Goal: Transaction & Acquisition: Purchase product/service

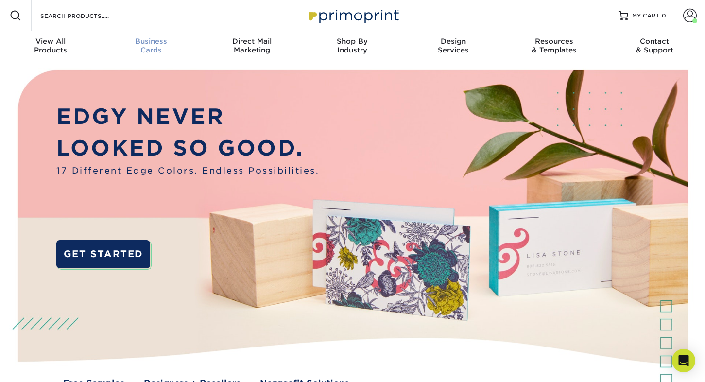
click at [146, 36] on link "Business Cards" at bounding box center [151, 46] width 101 height 31
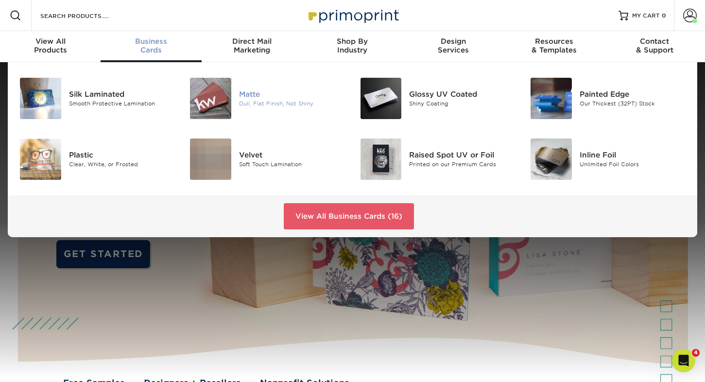
click at [195, 90] on img at bounding box center [210, 98] width 41 height 41
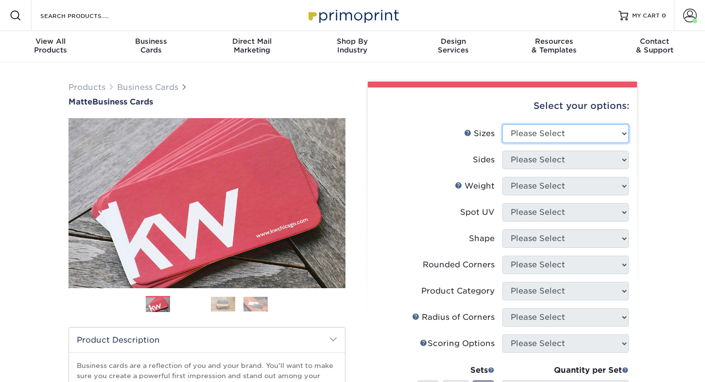
click at [525, 133] on select "Please Select 1.5" x 3.5" - Mini 1.75" x 3.5" - Mini 2" x 2" - Square 2" x 3" -…" at bounding box center [565, 133] width 126 height 18
select select "2.00x3.50"
click at [502, 124] on select "Please Select 1.5" x 3.5" - Mini 1.75" x 3.5" - Mini 2" x 2" - Square 2" x 3" -…" at bounding box center [565, 133] width 126 height 18
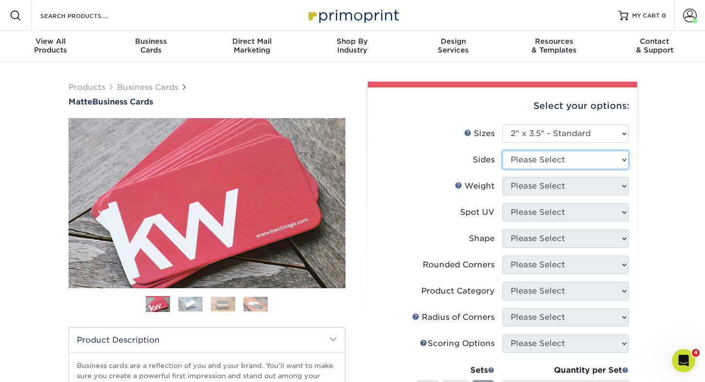
click at [549, 164] on select "Please Select Print Both Sides Print Front Only" at bounding box center [565, 160] width 126 height 18
select select "13abbda7-1d64-4f25-8bb2-c179b224825d"
click at [502, 151] on select "Please Select Print Both Sides Print Front Only" at bounding box center [565, 160] width 126 height 18
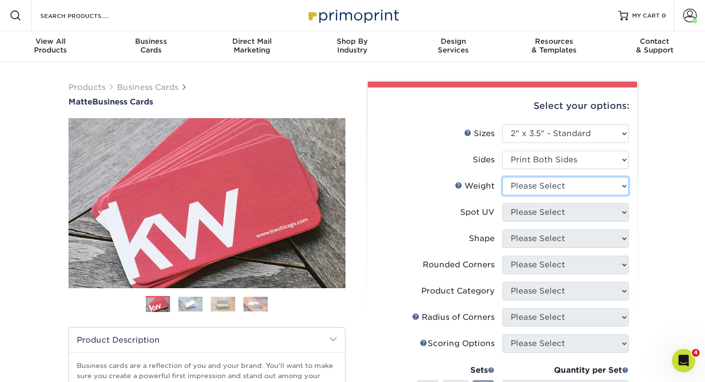
click at [544, 180] on select "Please Select 16PT 14PT" at bounding box center [565, 186] width 126 height 18
select select "16PT"
click at [502, 177] on select "Please Select 16PT 14PT" at bounding box center [565, 186] width 126 height 18
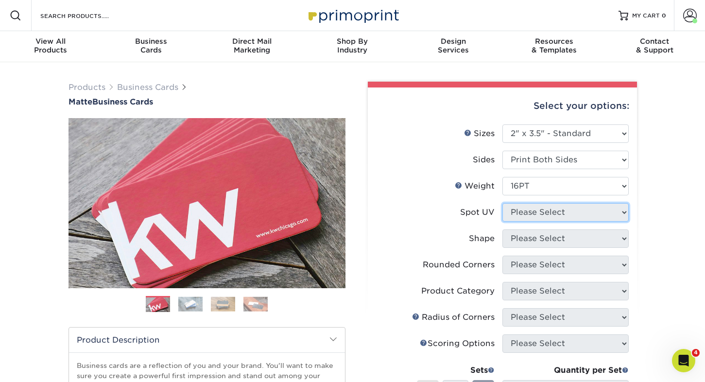
click at [541, 212] on select "Please Select No Spot UV Front and Back (Both Sides) Front Only Back Only" at bounding box center [565, 212] width 126 height 18
select select "3"
click at [502, 203] on select "Please Select No Spot UV Front and Back (Both Sides) Front Only Back Only" at bounding box center [565, 212] width 126 height 18
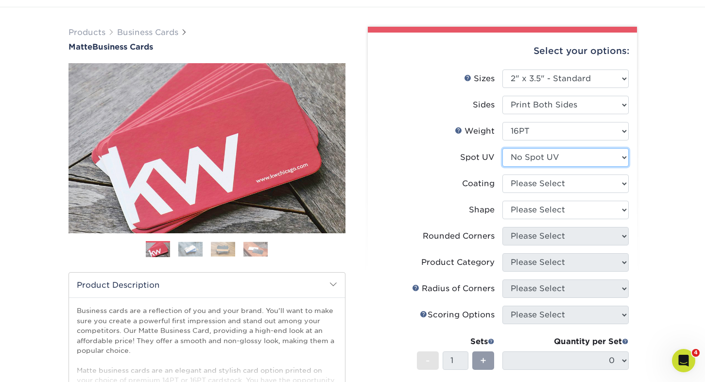
scroll to position [56, 0]
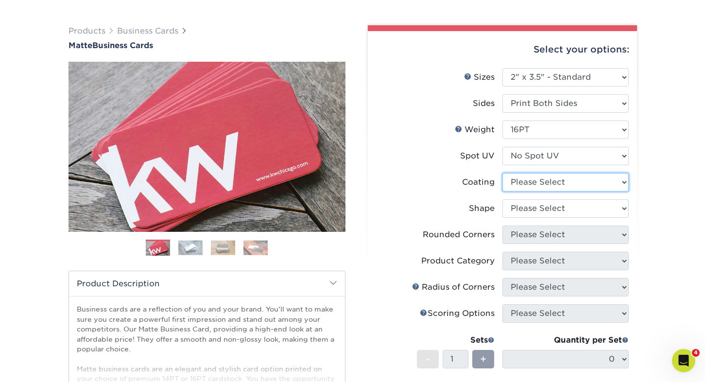
click at [519, 186] on select at bounding box center [565, 182] width 126 height 18
select select "121bb7b5-3b4d-429f-bd8d-bbf80e953313"
click at [502, 173] on select at bounding box center [565, 182] width 126 height 18
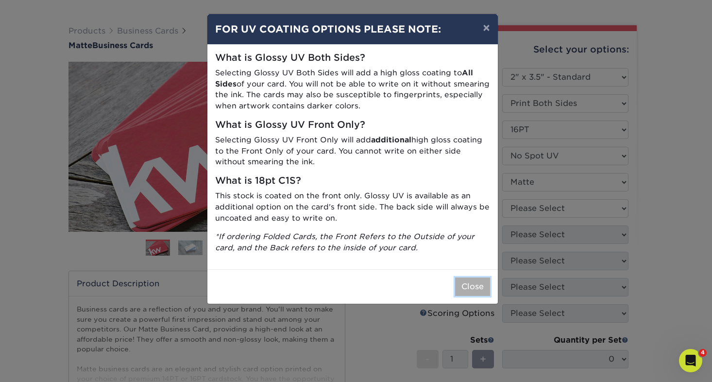
click at [466, 283] on button "Close" at bounding box center [472, 286] width 35 height 18
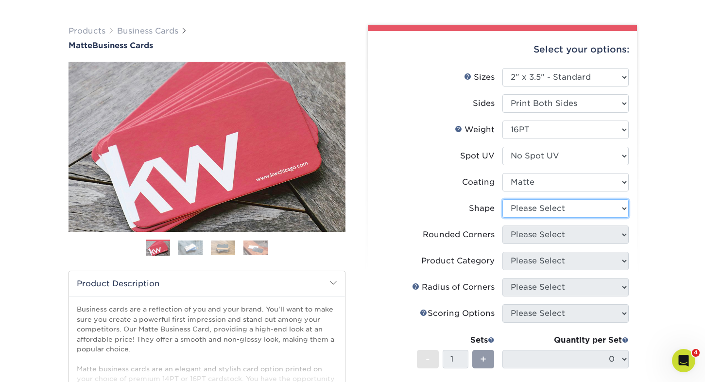
click at [538, 207] on select "Please Select Standard Oval" at bounding box center [565, 208] width 126 height 18
select select "standard"
click at [502, 199] on select "Please Select Standard Oval" at bounding box center [565, 208] width 126 height 18
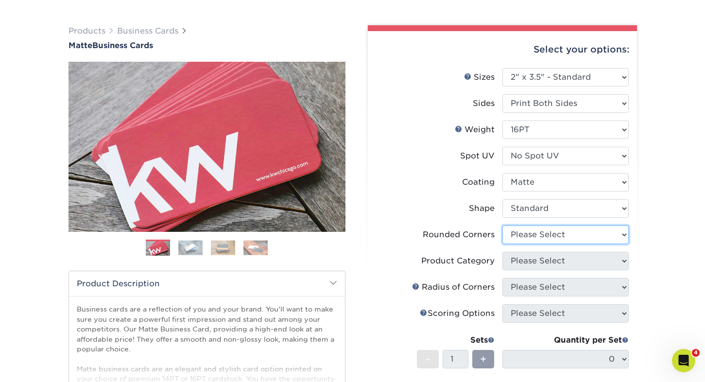
click at [536, 237] on select "Please Select Yes - Round 2 Corners Yes - Round 4 Corners No" at bounding box center [565, 234] width 126 height 18
select select "76a3b848-63b4-4449-aad1-d9e81d5a60f5"
click at [502, 225] on select "Please Select Yes - Round 2 Corners Yes - Round 4 Corners No" at bounding box center [565, 234] width 126 height 18
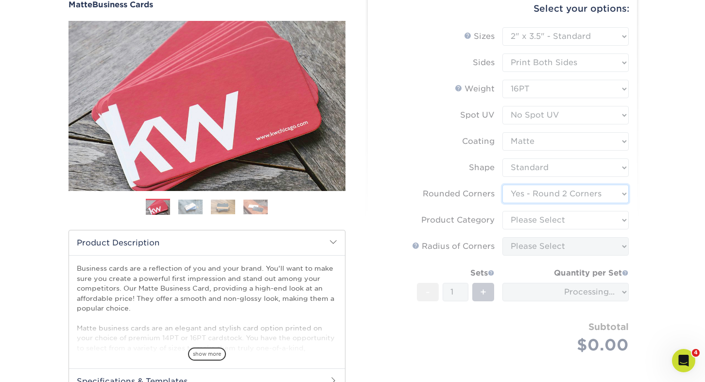
scroll to position [108, 0]
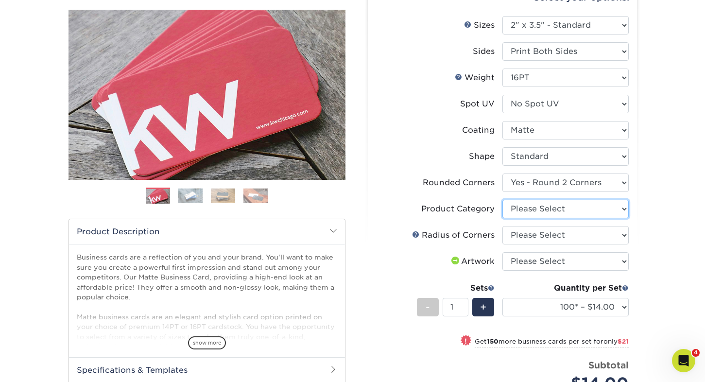
click at [536, 204] on select "Please Select Business Cards" at bounding box center [565, 209] width 126 height 18
select select "3b5148f1-0588-4f88-a218-97bcfdce65c1"
click at [502, 200] on select "Please Select Business Cards" at bounding box center [565, 209] width 126 height 18
click at [540, 234] on select "Please Select Rounded 1/8" Rounded 1/4"" at bounding box center [565, 235] width 126 height 18
select select "479fbfe7-6a0c-4895-8c9a-81739b7486c9"
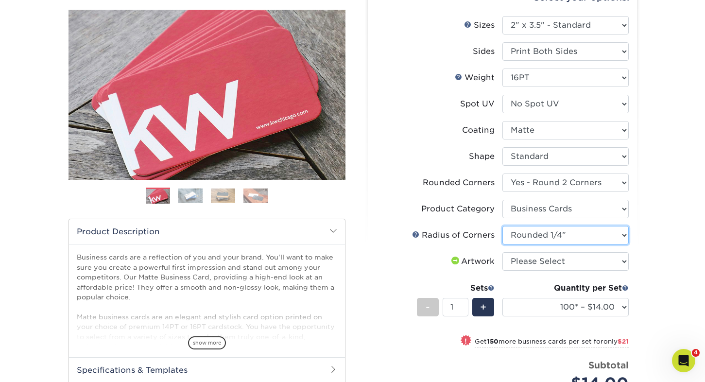
click at [502, 226] on select "Please Select Rounded 1/8" Rounded 1/4"" at bounding box center [565, 235] width 126 height 18
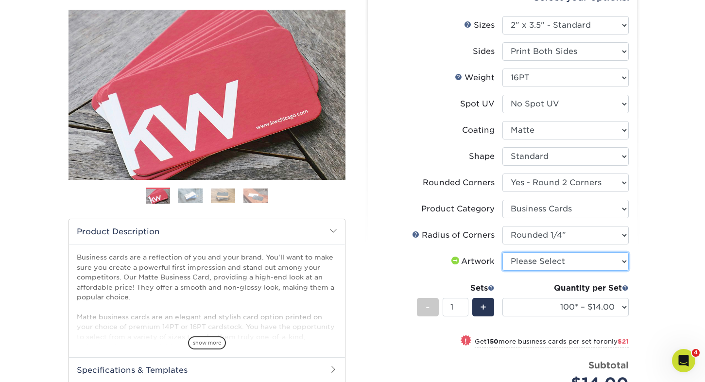
click at [531, 263] on select "Please Select I will upload files I need a design - $100" at bounding box center [565, 261] width 126 height 18
select select "upload"
click at [502, 252] on select "Please Select I will upload files I need a design - $100" at bounding box center [565, 261] width 126 height 18
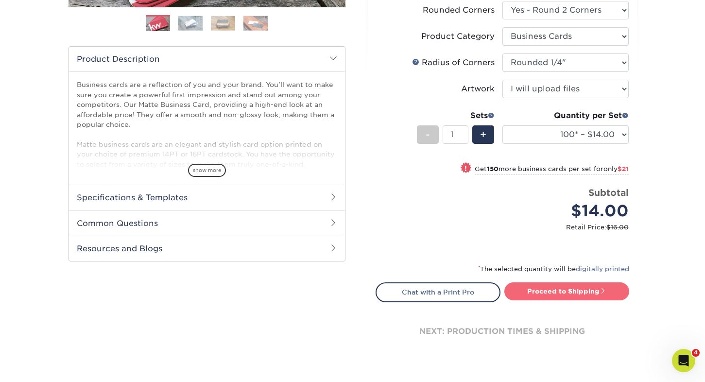
click at [556, 292] on link "Proceed to Shipping" at bounding box center [566, 290] width 125 height 17
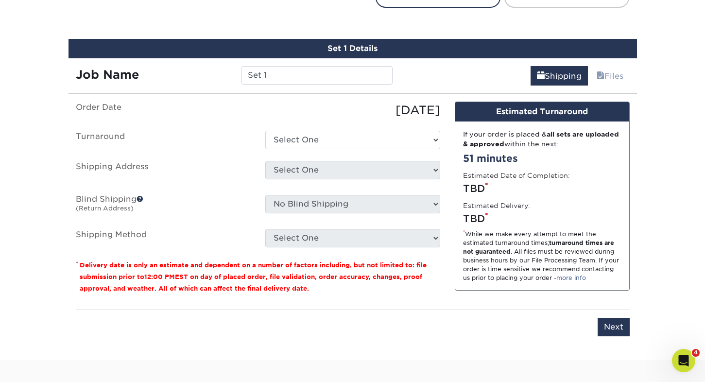
scroll to position [589, 0]
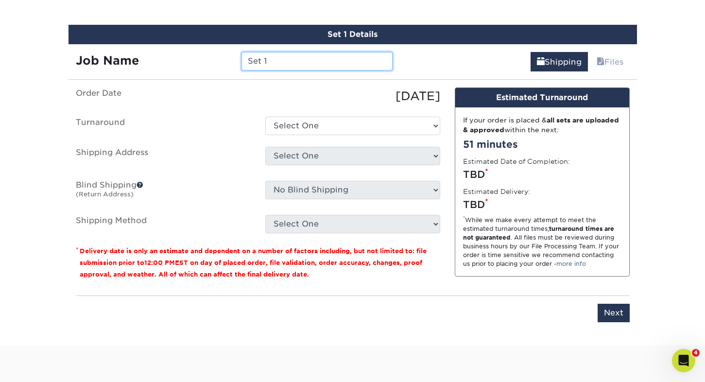
drag, startPoint x: 262, startPoint y: 55, endPoint x: 272, endPoint y: 62, distance: 11.5
click at [262, 55] on input "Set 1" at bounding box center [317, 61] width 151 height 18
type input "yersySet 1"
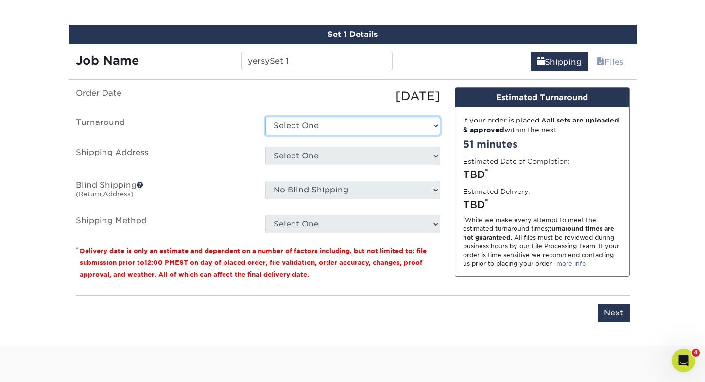
click at [297, 124] on select "Select One 2-4 Business Days 2 Day Next Business Day" at bounding box center [352, 126] width 175 height 18
select select "1a14f52c-e88e-4b57-988e-4a9ef63b1916"
click at [265, 117] on select "Select One 2-4 Business Days 2 Day Next Business Day" at bounding box center [352, 126] width 175 height 18
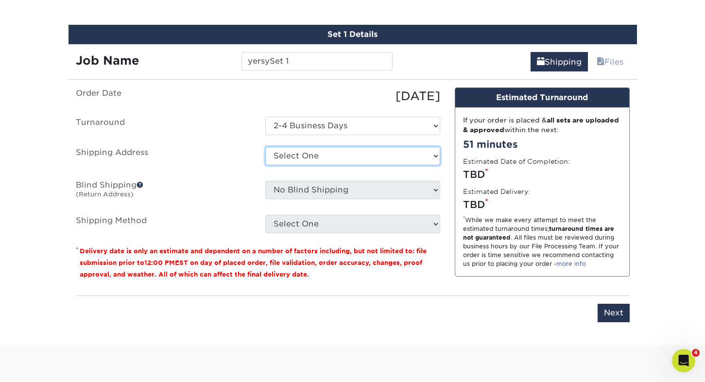
click at [304, 158] on select "Select One Adam Hartz Adriana Segura Alex Cooper Alyssa Spath Amber O'Briant Am…" at bounding box center [352, 156] width 175 height 18
select select "278152"
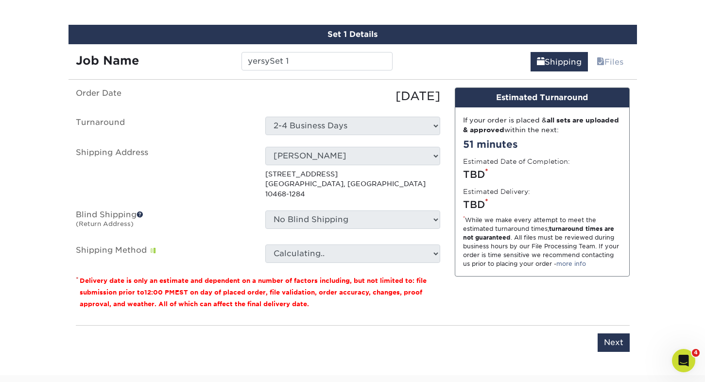
click at [240, 195] on ul "Order Date 09/11/2025 Turnaround Select One 2-4 Business Days 2 Day Next Busine…" at bounding box center [258, 174] width 364 height 175
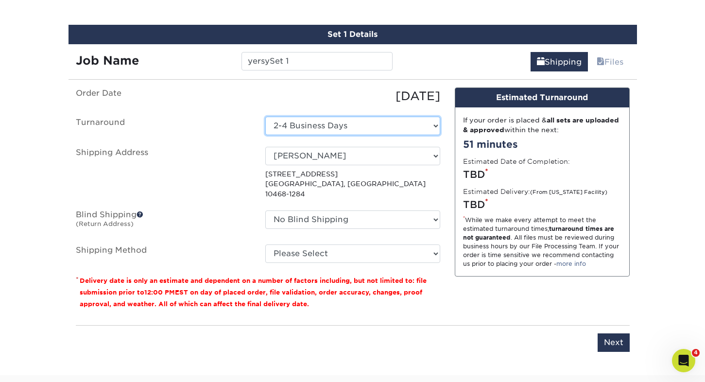
click at [306, 124] on select "Select One 2-4 Business Days 2 Day Next Business Day" at bounding box center [352, 126] width 175 height 18
select select "e46496d5-6793-4f91-b33b-72997750b8f1"
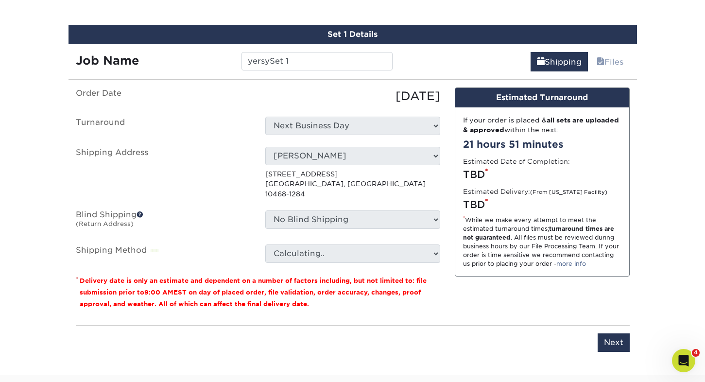
click at [321, 152] on select "Select One Adam Hartz Adriana Segura Alex Cooper Alyssa Spath Amber O'Briant Am…" at bounding box center [352, 156] width 175 height 18
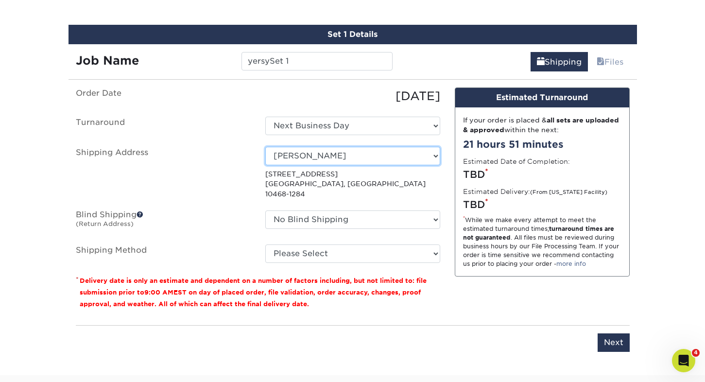
click at [321, 152] on select "Select One Adam Hartz Adriana Segura Alex Cooper Alyssa Spath Amber O'Briant Am…" at bounding box center [352, 156] width 175 height 18
select select "232312"
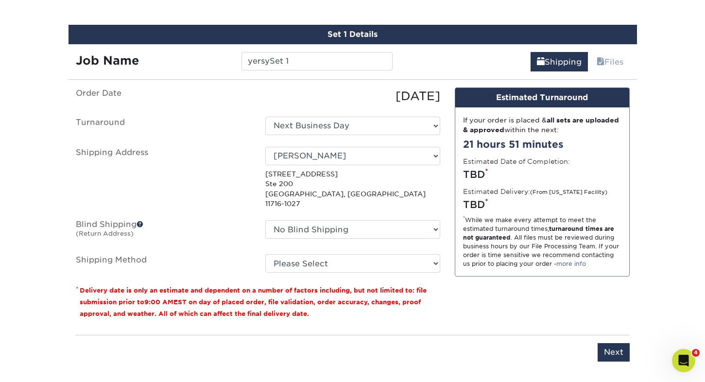
click at [224, 222] on label "Blind Shipping (Return Address)" at bounding box center [164, 231] width 190 height 22
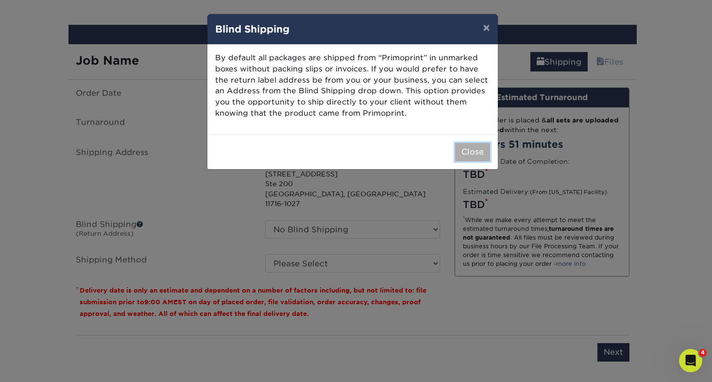
click at [475, 149] on button "Close" at bounding box center [472, 152] width 35 height 18
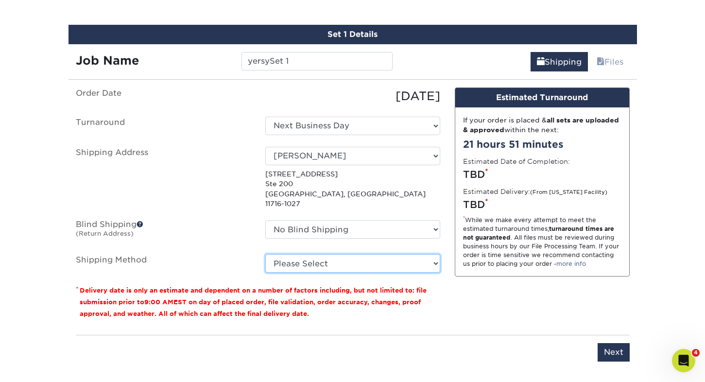
click at [315, 254] on select "Please Select Ground Shipping (+$7.84) 3 Day Shipping Service (+$15.33) 2 Day A…" at bounding box center [352, 263] width 175 height 18
select select "01"
click at [265, 254] on select "Please Select Ground Shipping (+$7.84) 3 Day Shipping Service (+$15.33) 2 Day A…" at bounding box center [352, 263] width 175 height 18
